Goal: Information Seeking & Learning: Learn about a topic

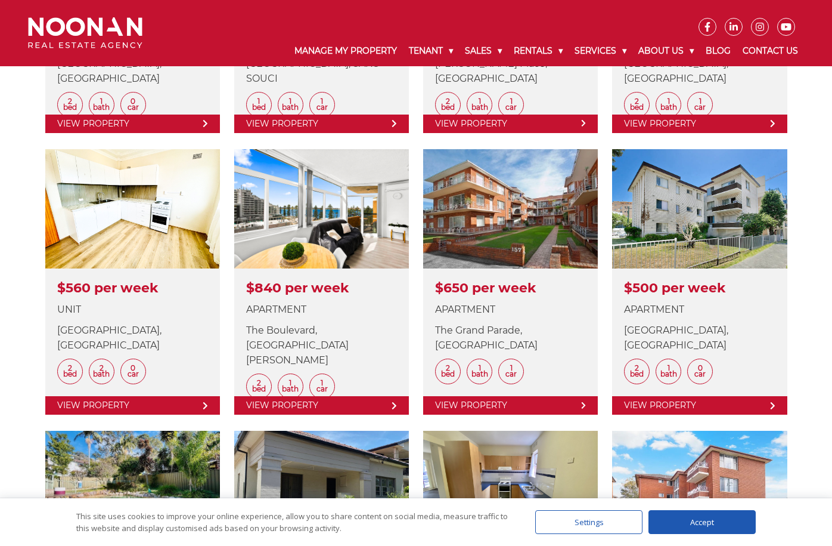
scroll to position [1129, 0]
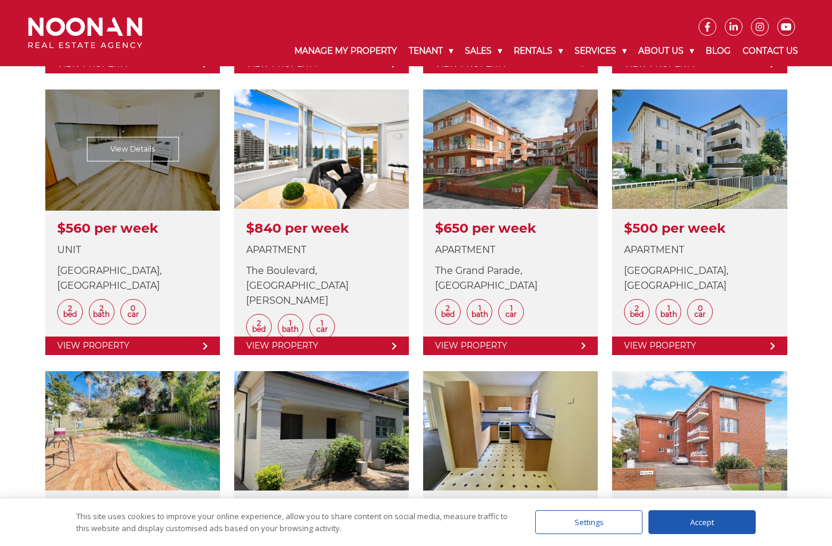
click at [111, 281] on link at bounding box center [132, 221] width 175 height 265
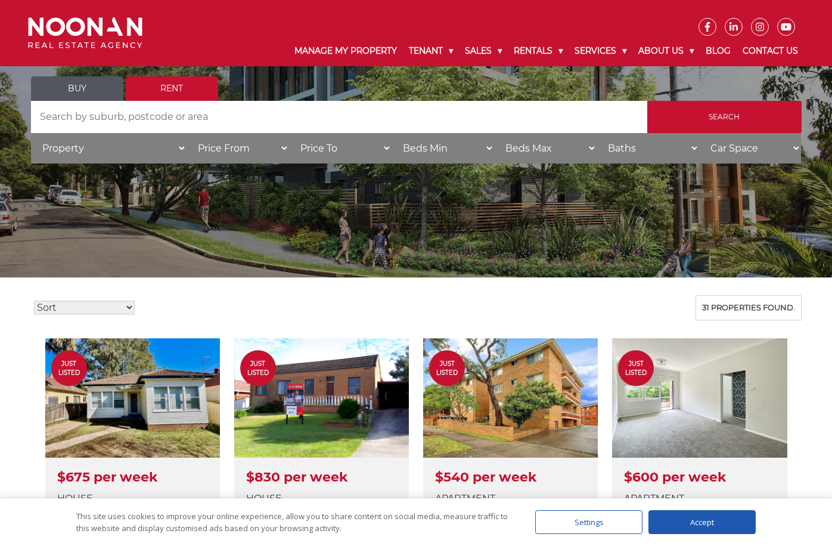
scroll to position [44, 0]
